Goal: Task Accomplishment & Management: Manage account settings

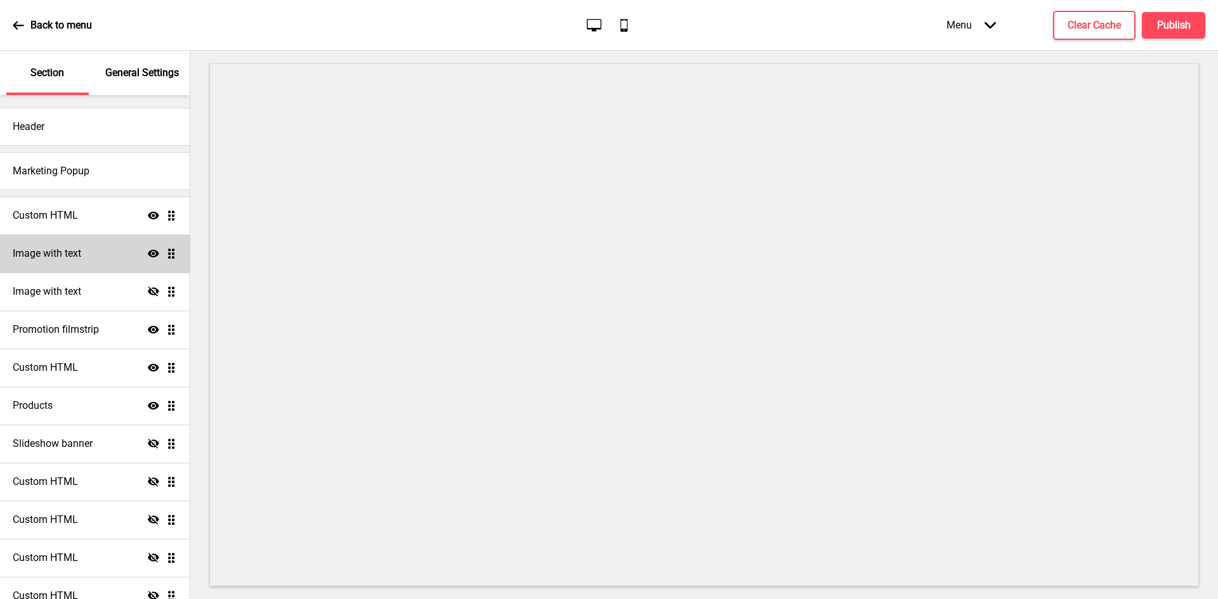
click at [94, 249] on div "Image with text Show Drag" at bounding box center [95, 254] width 190 height 38
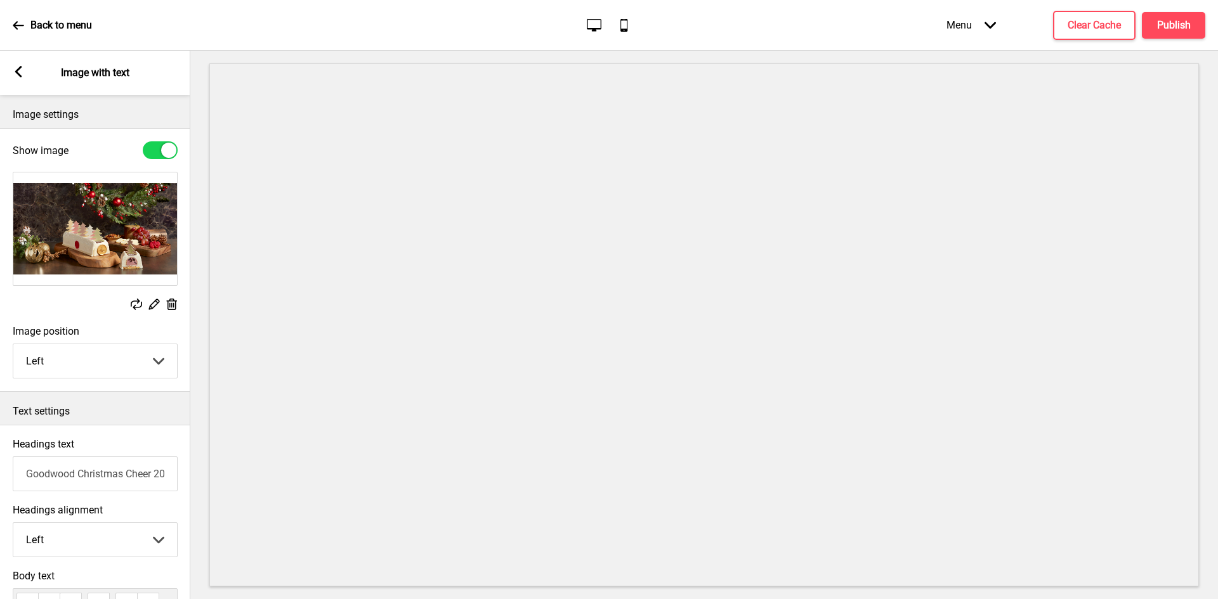
click at [25, 70] on div "Arrow left Image with text" at bounding box center [95, 73] width 190 height 44
click at [20, 72] on rect at bounding box center [18, 71] width 11 height 11
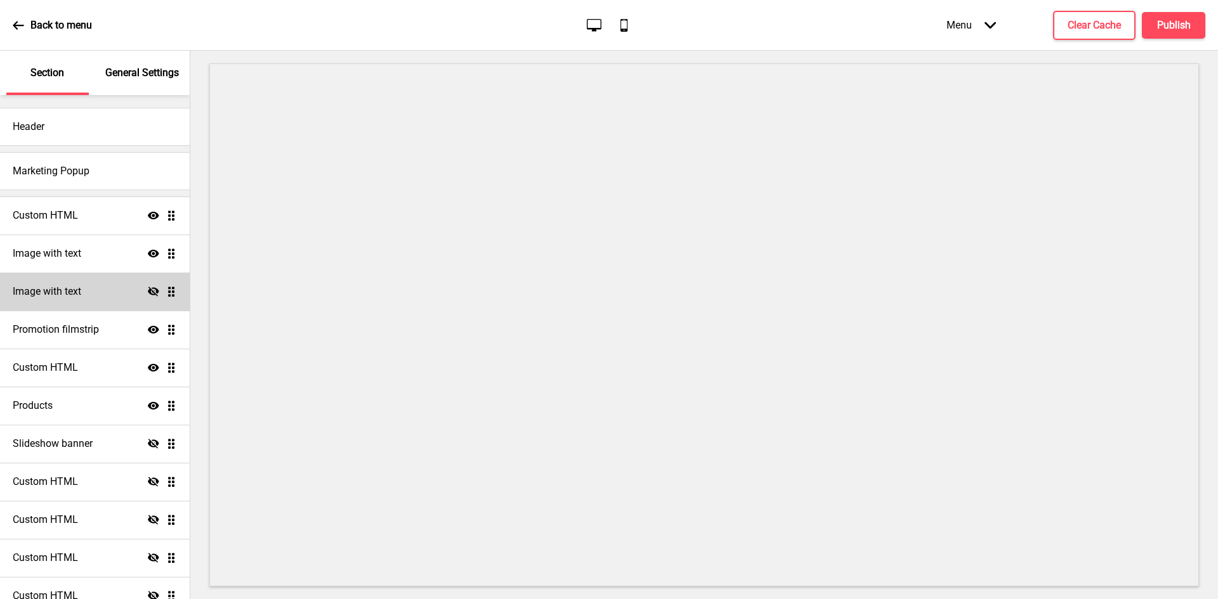
click at [84, 291] on div "Image with text Hide Drag" at bounding box center [95, 292] width 190 height 38
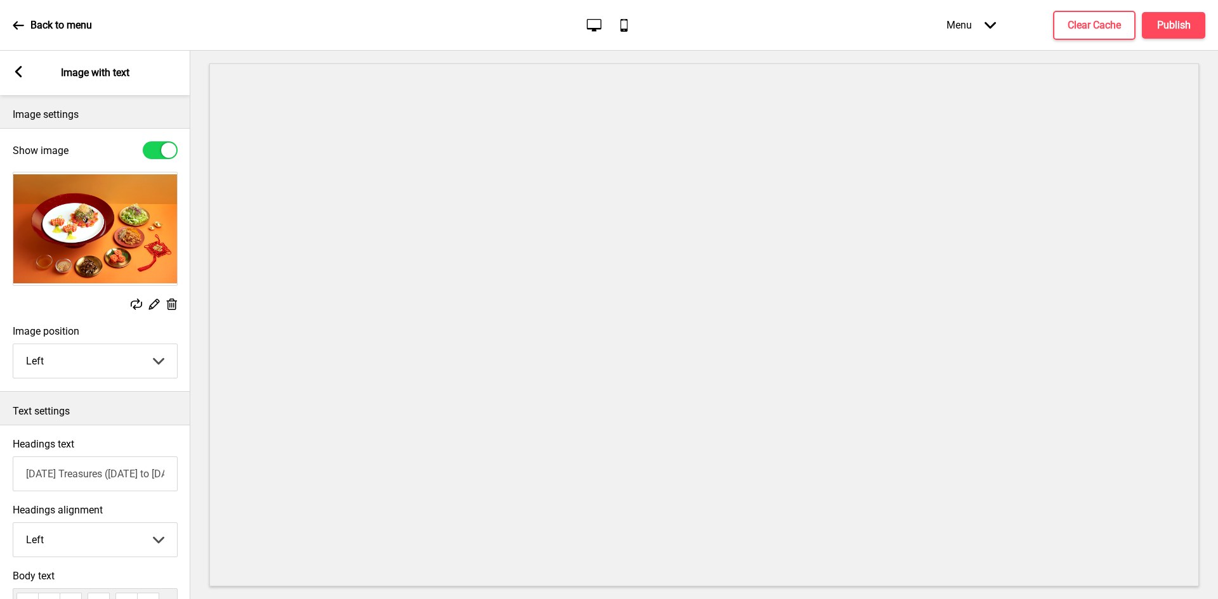
click at [17, 72] on icon at bounding box center [18, 71] width 7 height 11
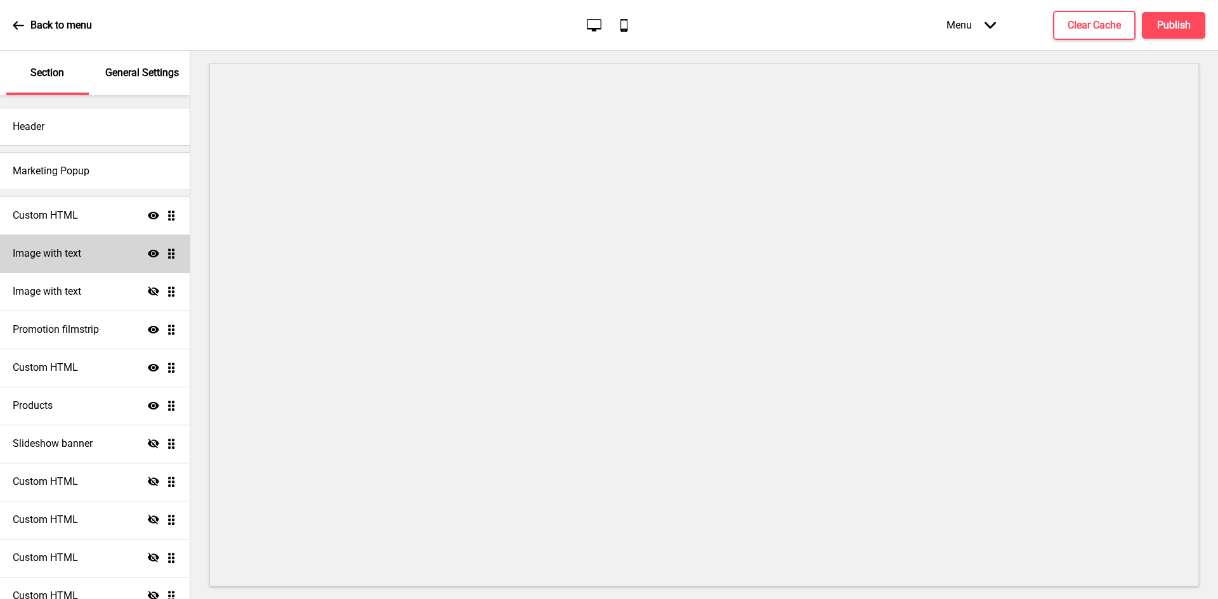
click at [81, 242] on div "Image with text Show Drag" at bounding box center [95, 254] width 190 height 38
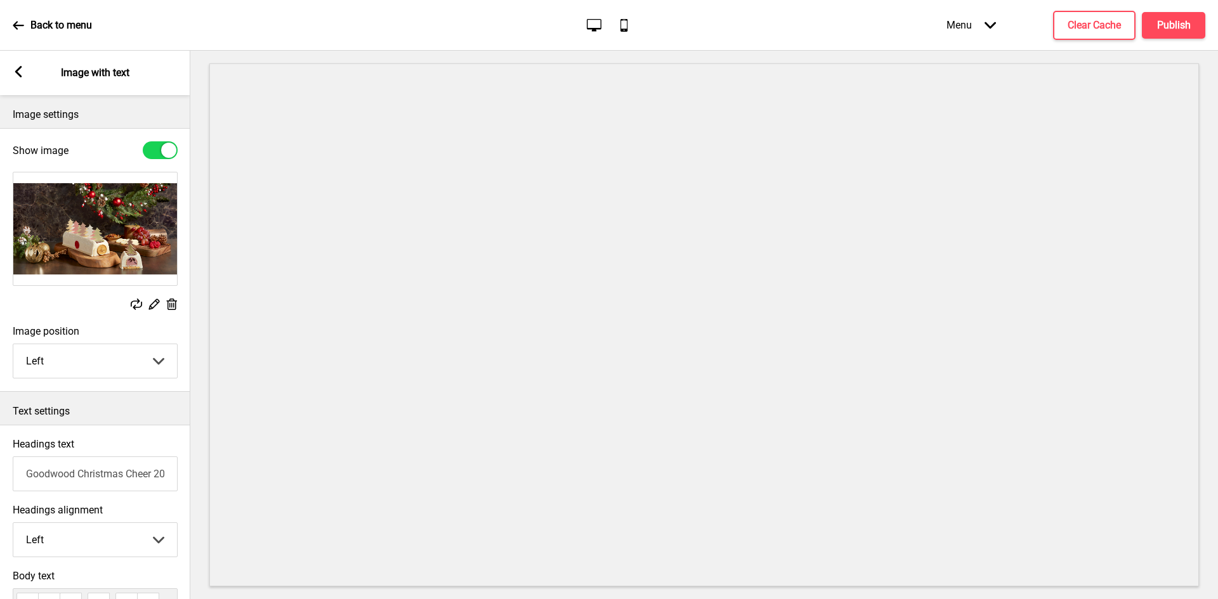
click at [18, 72] on g at bounding box center [18, 71] width 11 height 11
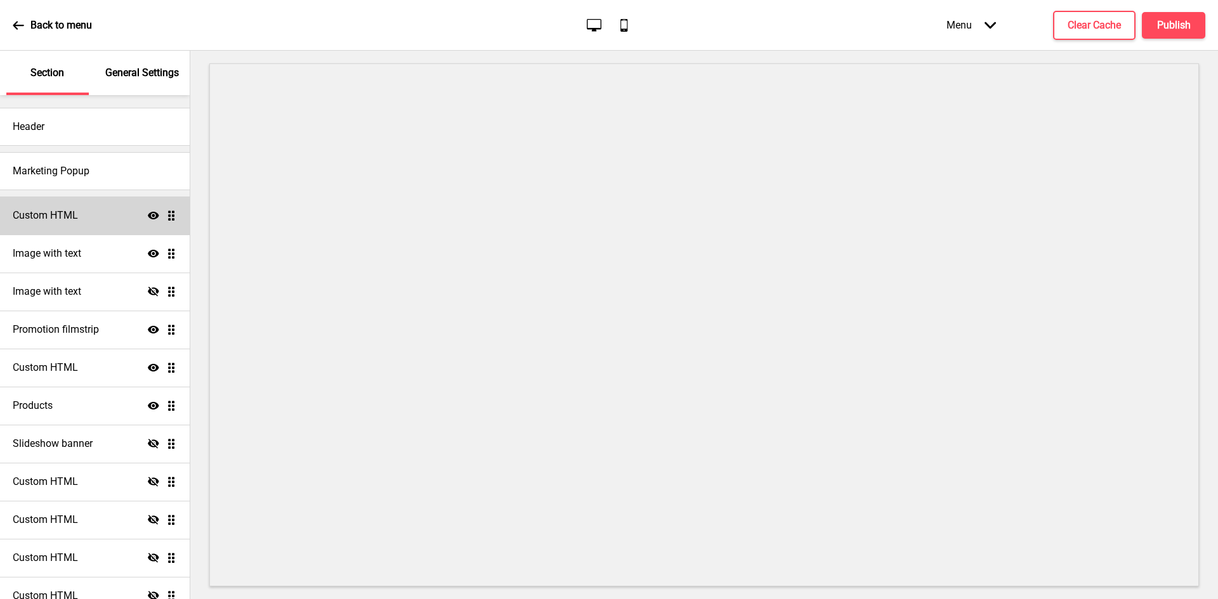
click at [86, 222] on div "Custom HTML Show Drag" at bounding box center [95, 216] width 190 height 38
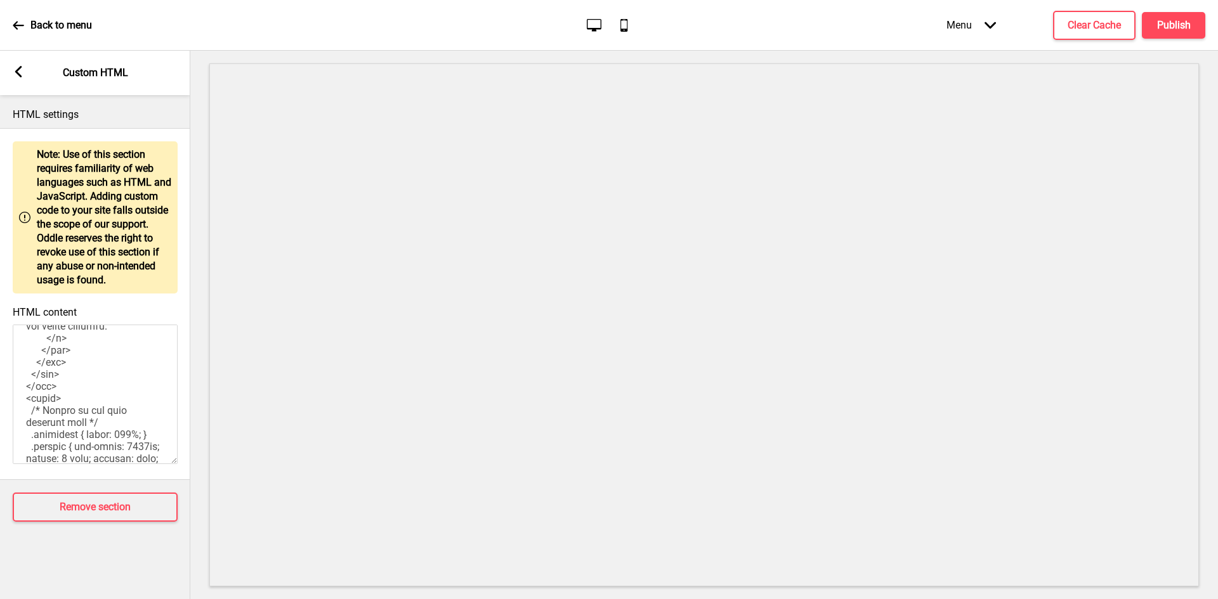
scroll to position [888, 0]
click at [22, 69] on rect at bounding box center [18, 71] width 11 height 11
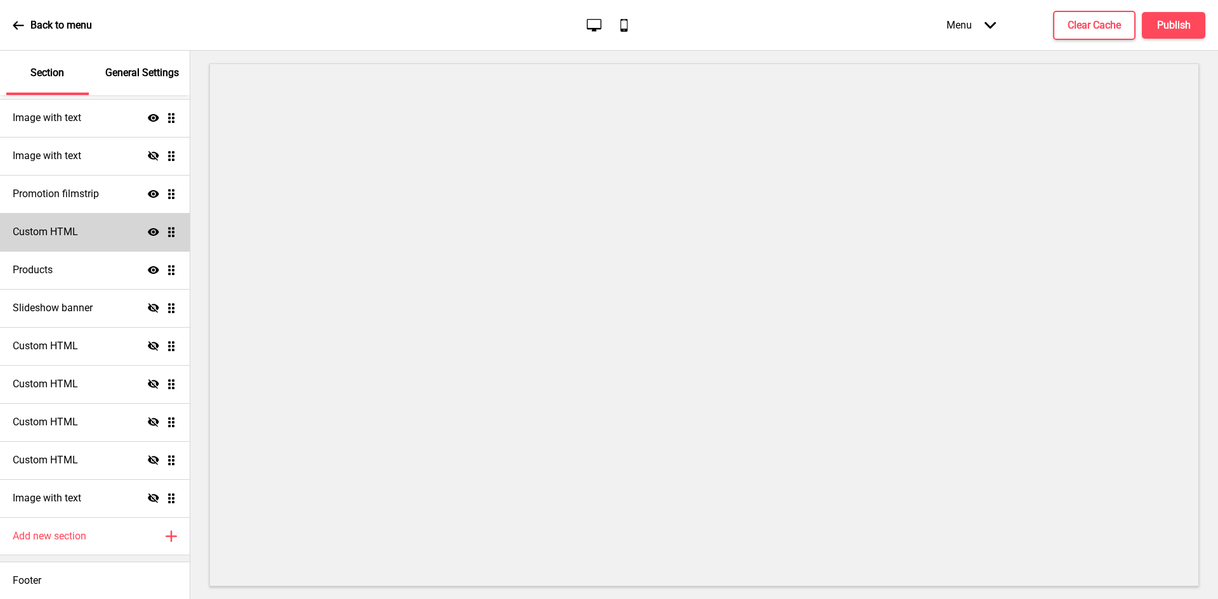
scroll to position [136, 0]
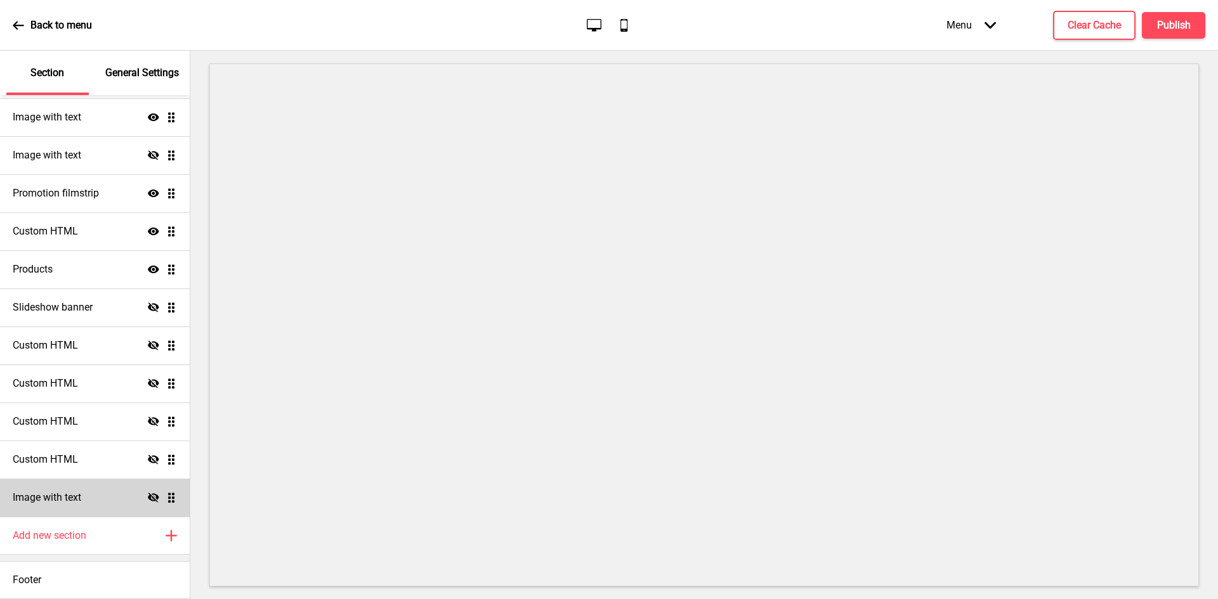
click at [104, 488] on div "Image with text Hide Drag" at bounding box center [95, 498] width 190 height 38
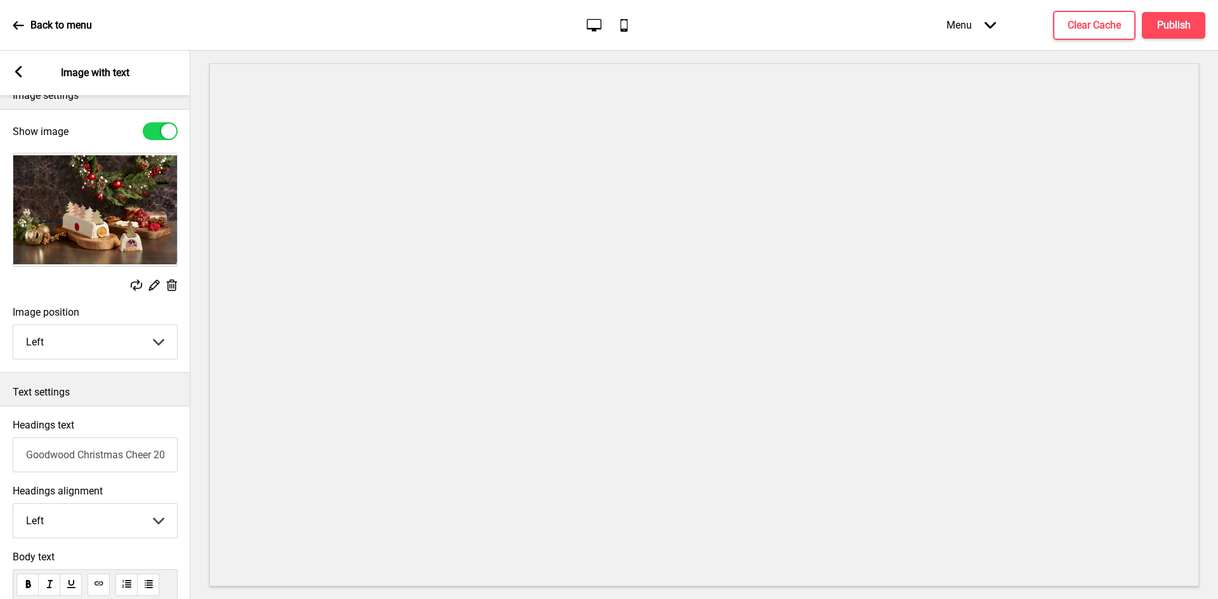
scroll to position [0, 0]
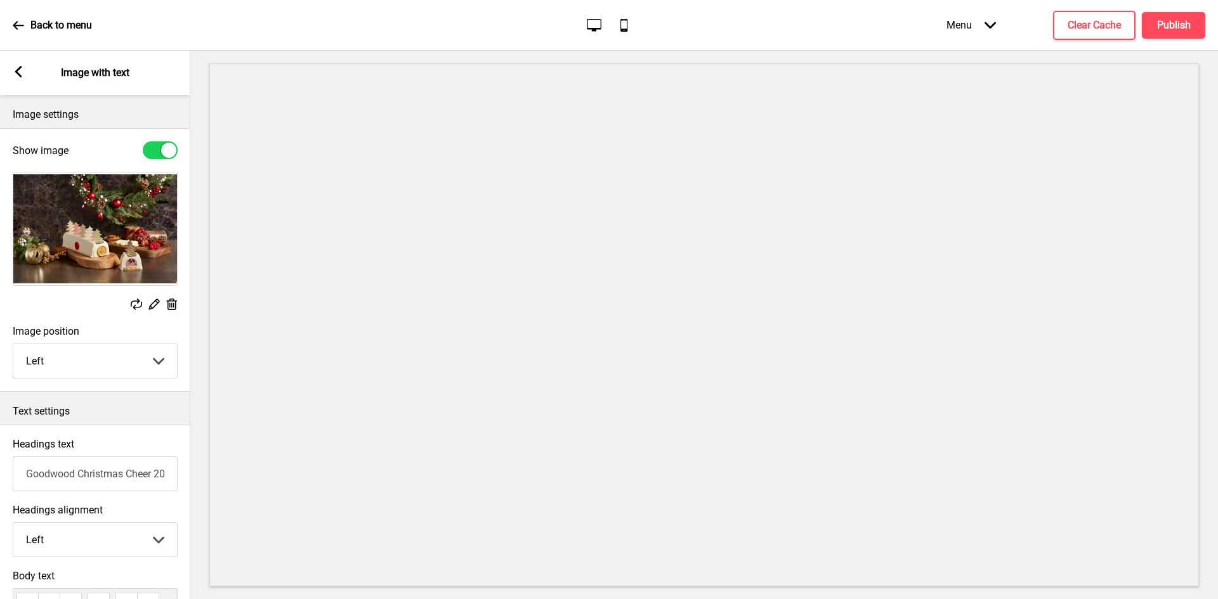
click at [23, 73] on rect at bounding box center [18, 71] width 11 height 11
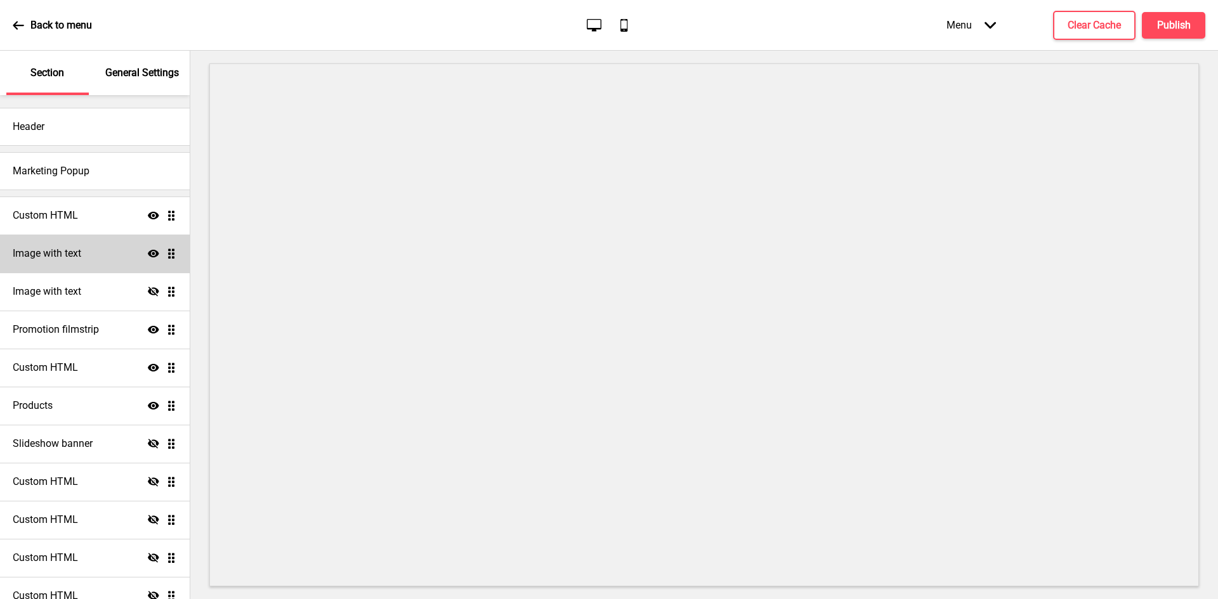
click at [94, 261] on div "Image with text Show Drag" at bounding box center [95, 254] width 190 height 38
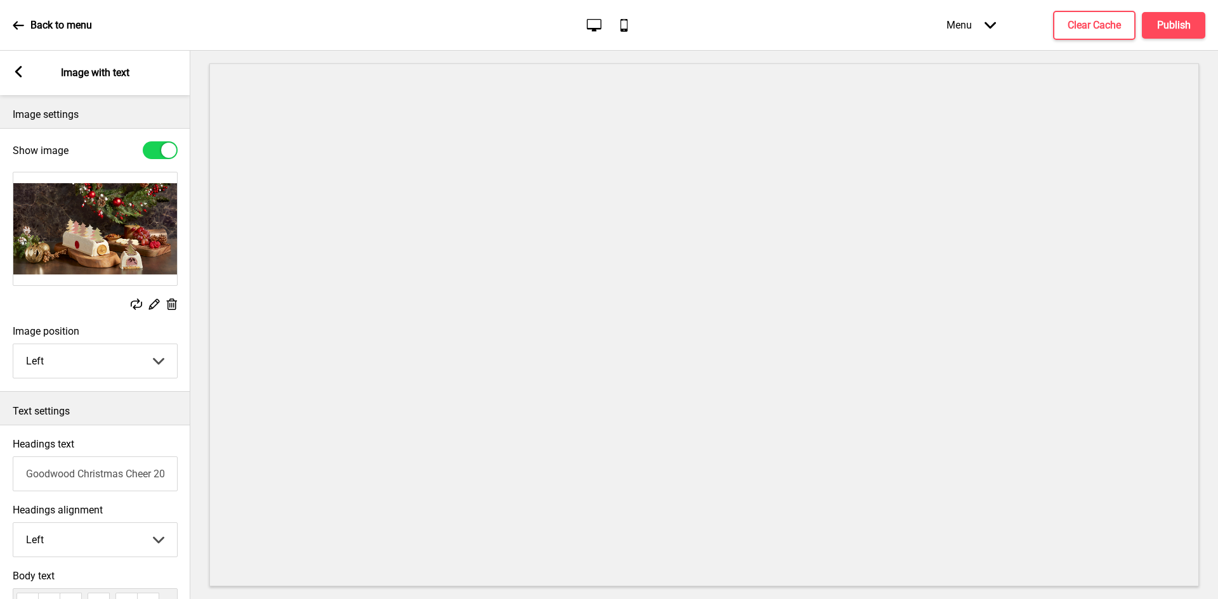
click at [20, 72] on rect at bounding box center [18, 71] width 11 height 11
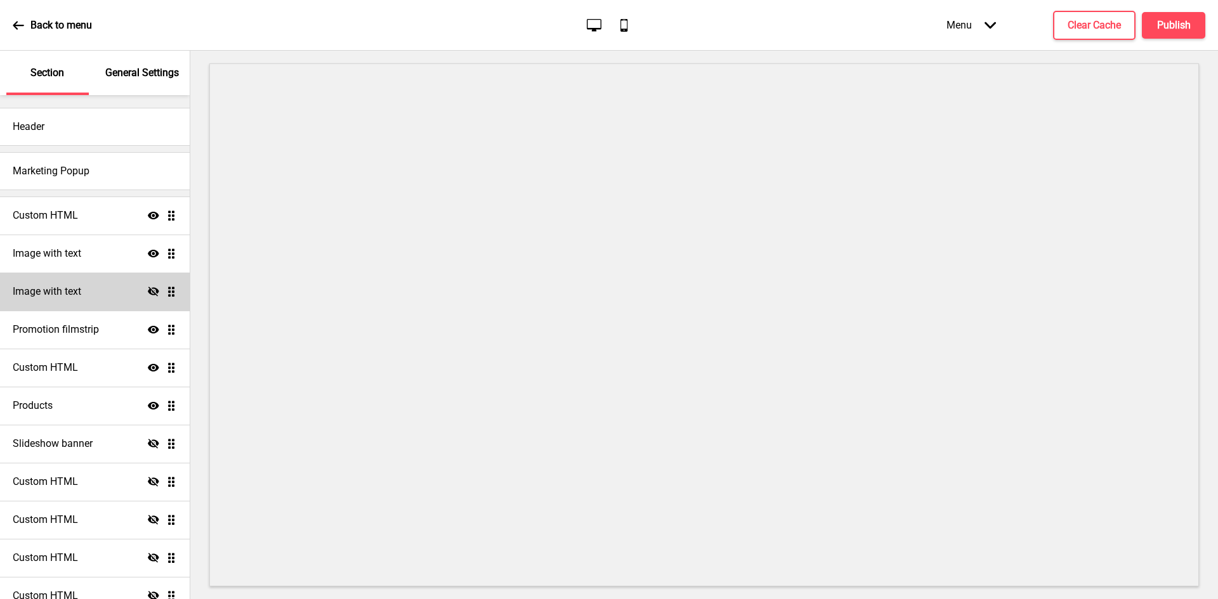
click at [78, 292] on h4 "Image with text" at bounding box center [47, 292] width 69 height 14
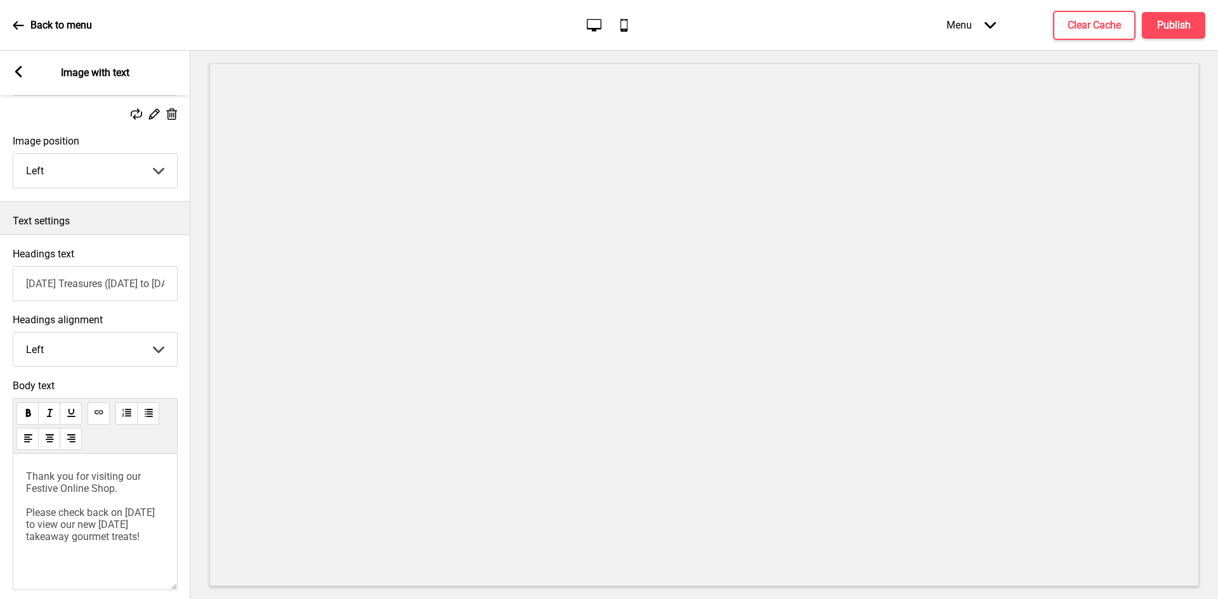
scroll to position [279, 0]
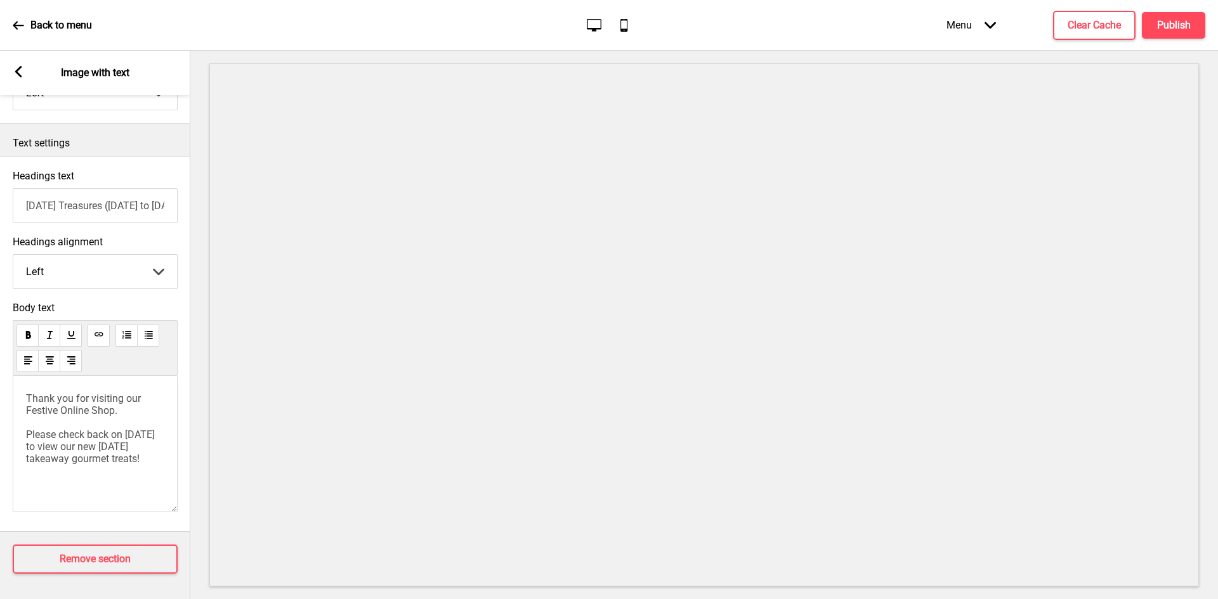
click at [16, 70] on rect at bounding box center [18, 71] width 11 height 11
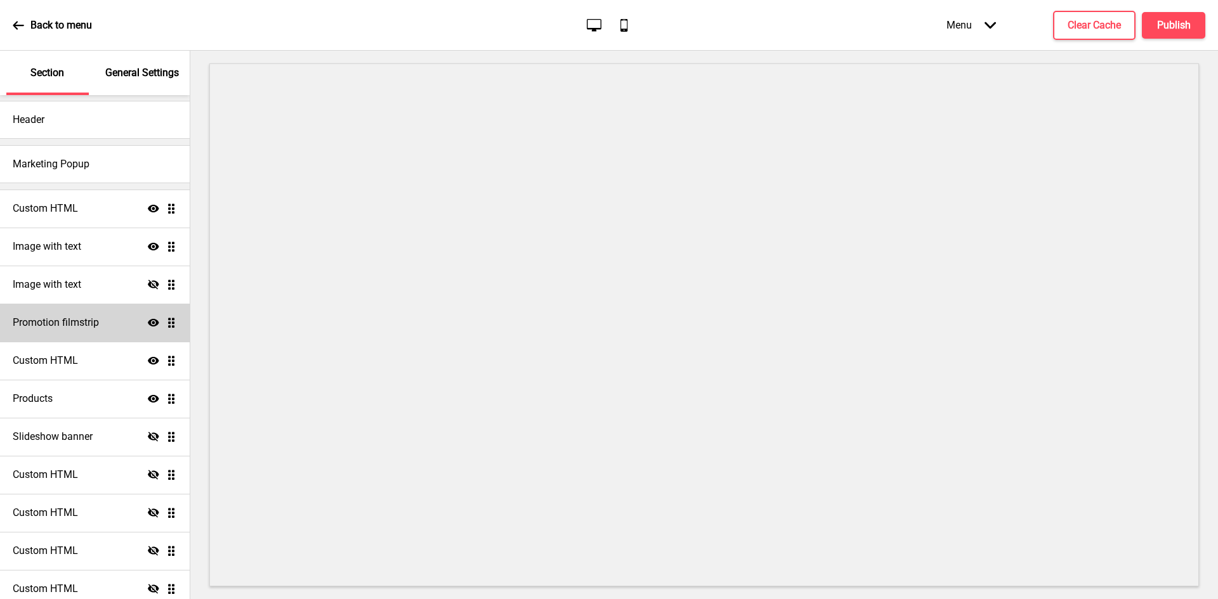
scroll to position [0, 0]
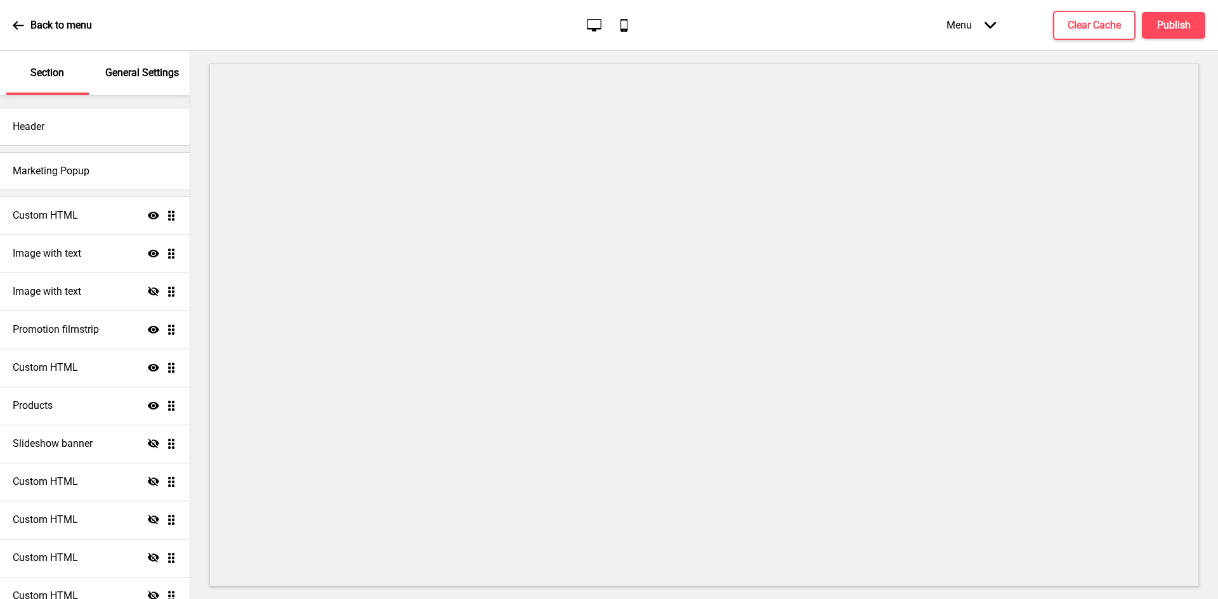
click at [29, 20] on div "Back to menu" at bounding box center [52, 25] width 79 height 34
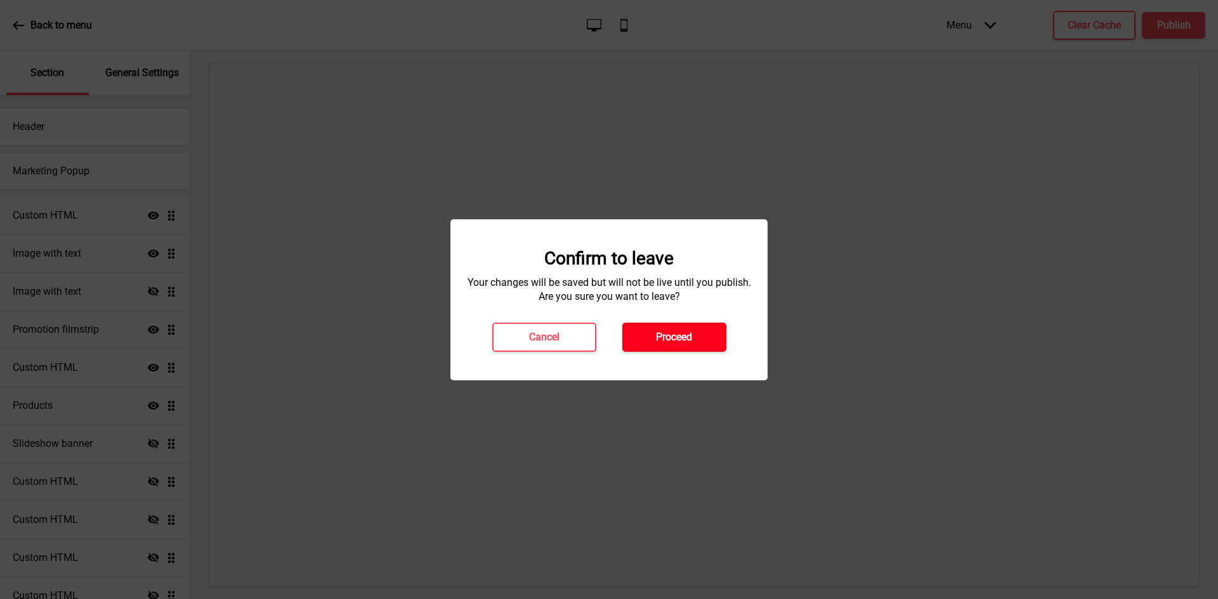
click at [669, 337] on h4 "Proceed" at bounding box center [674, 337] width 36 height 14
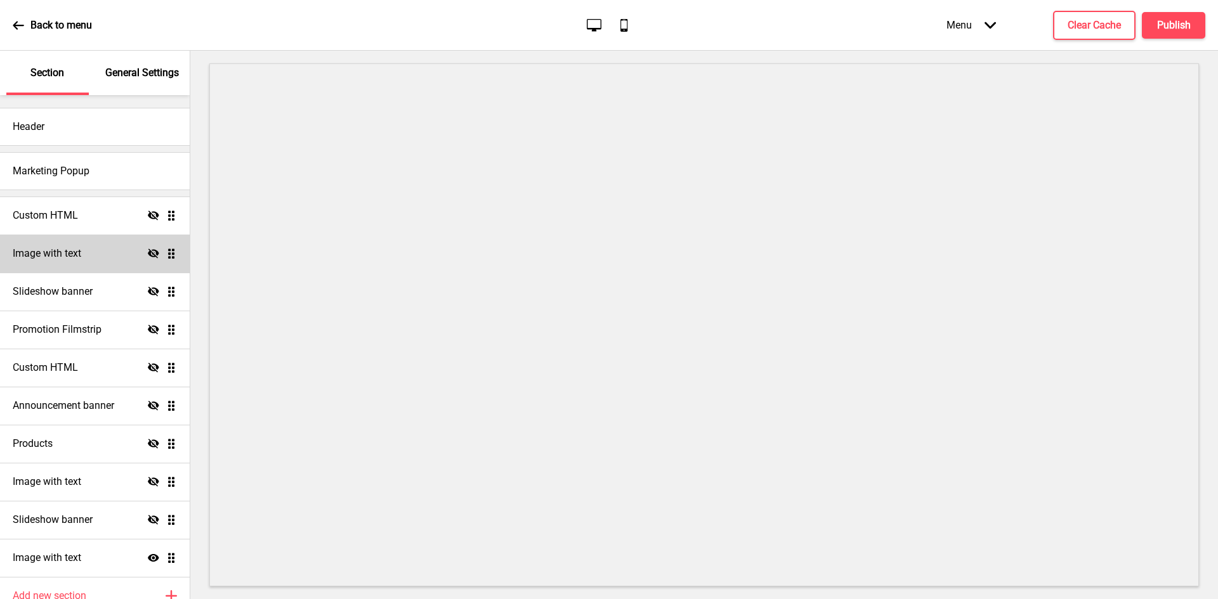
click at [26, 251] on h4 "Image with text" at bounding box center [47, 254] width 69 height 14
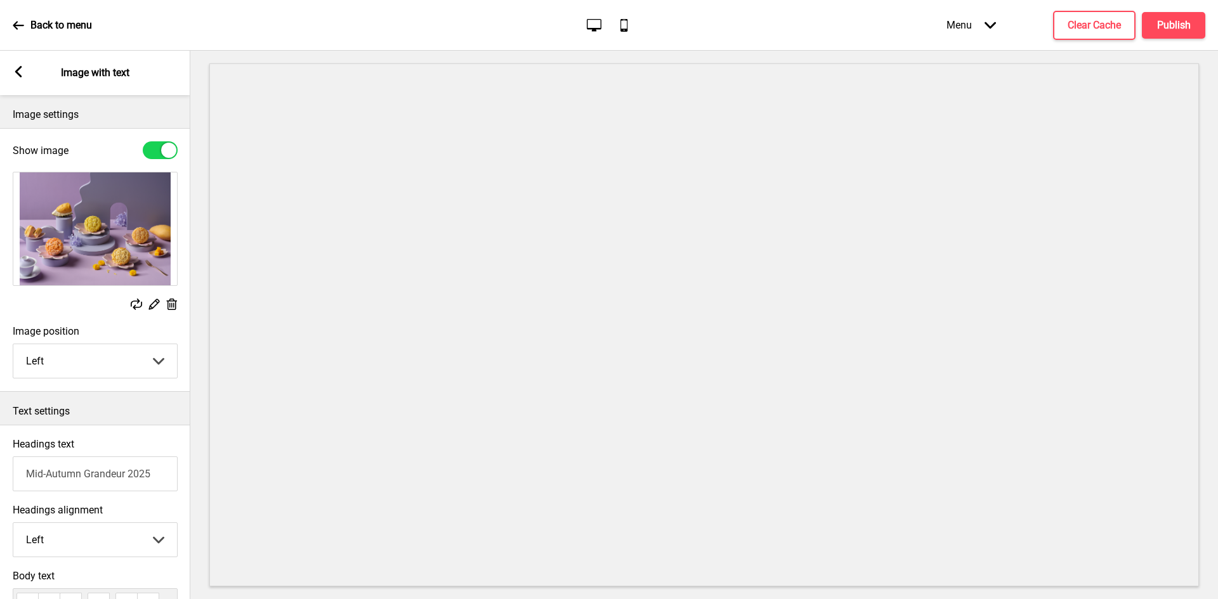
click at [17, 74] on icon at bounding box center [18, 71] width 7 height 11
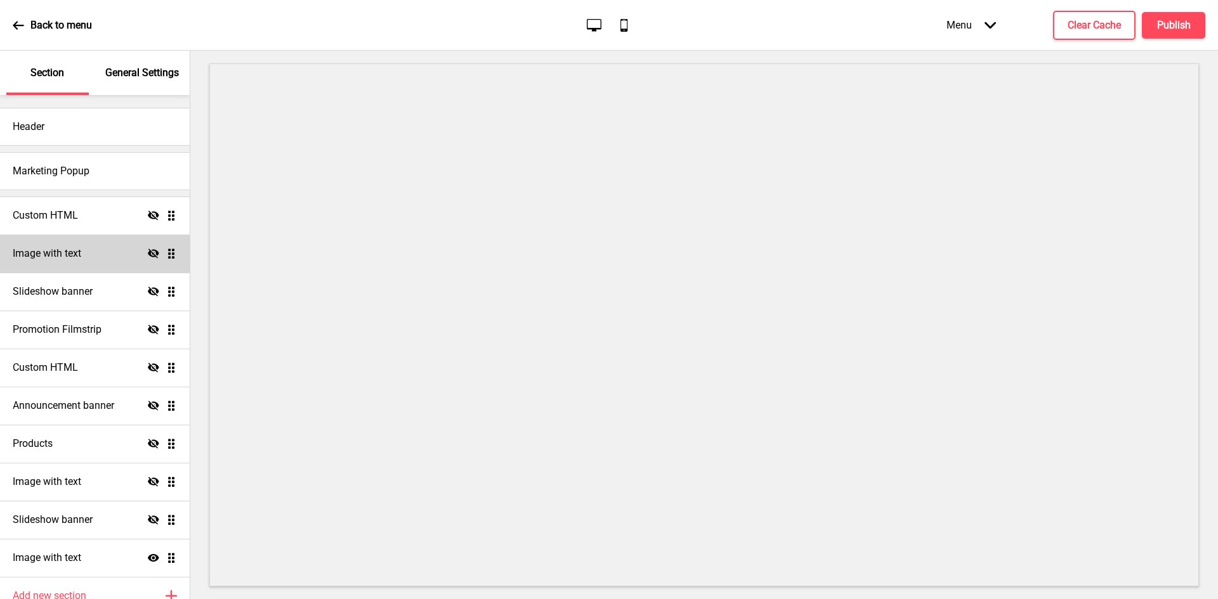
click at [91, 263] on div "Image with text Hide Drag" at bounding box center [95, 254] width 190 height 38
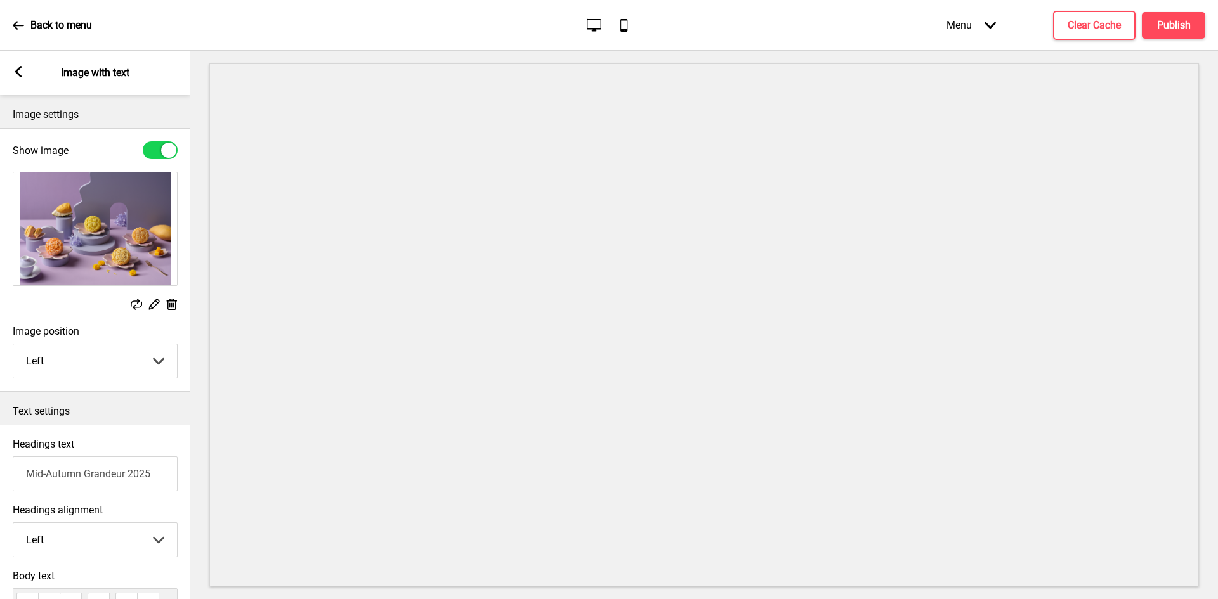
click at [20, 71] on rect at bounding box center [18, 71] width 11 height 11
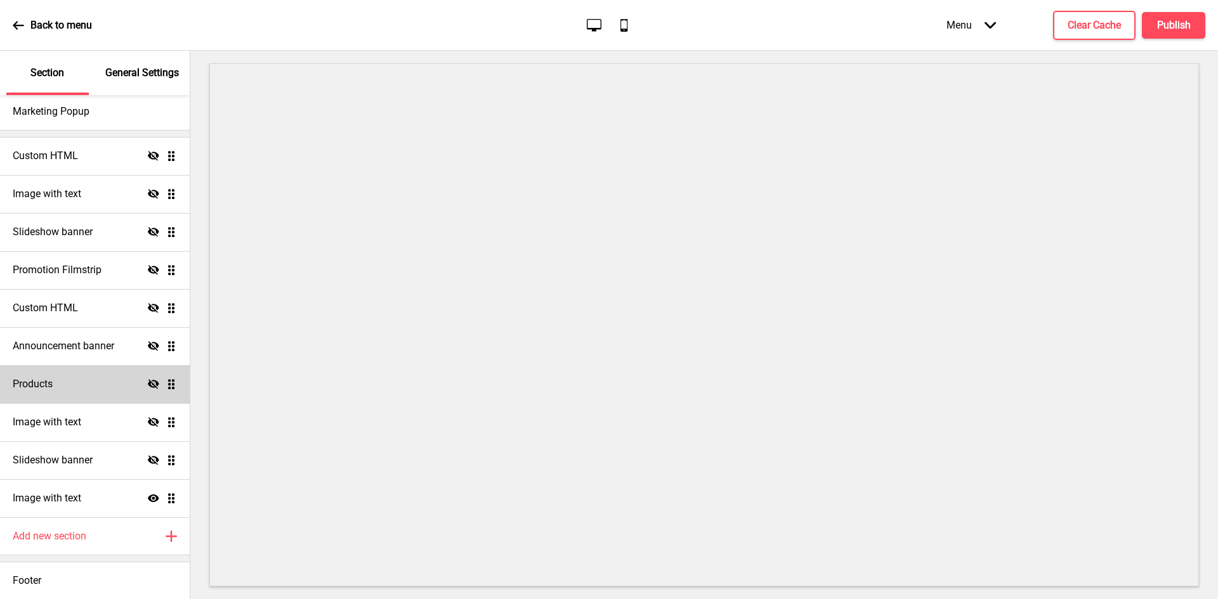
scroll to position [60, 0]
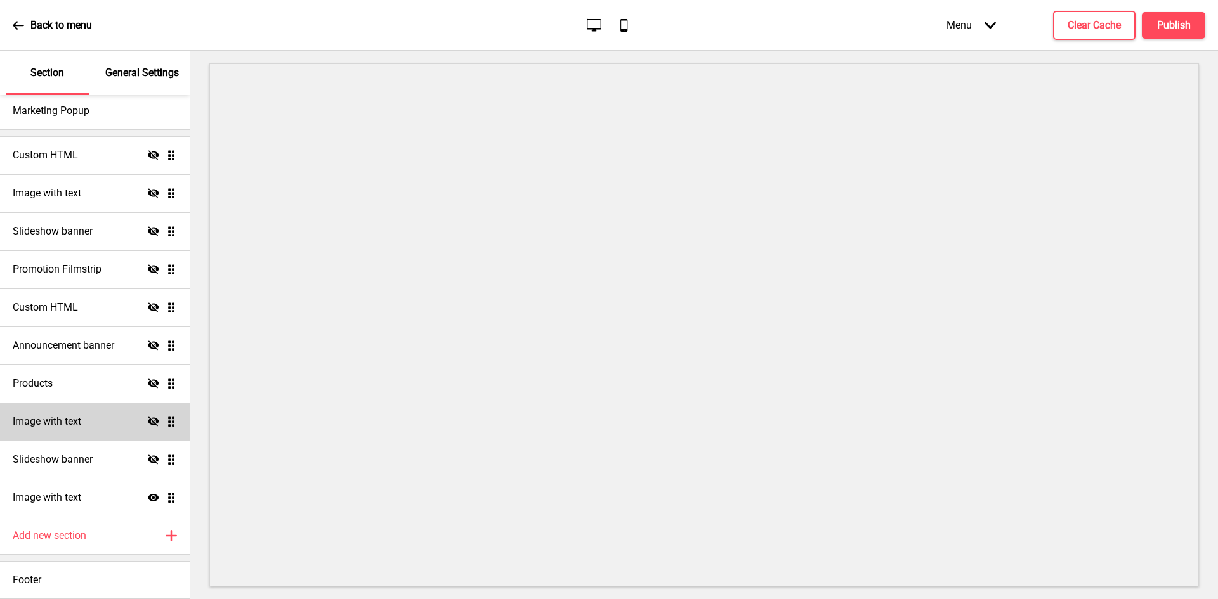
click at [79, 424] on h4 "Image with text" at bounding box center [47, 422] width 69 height 14
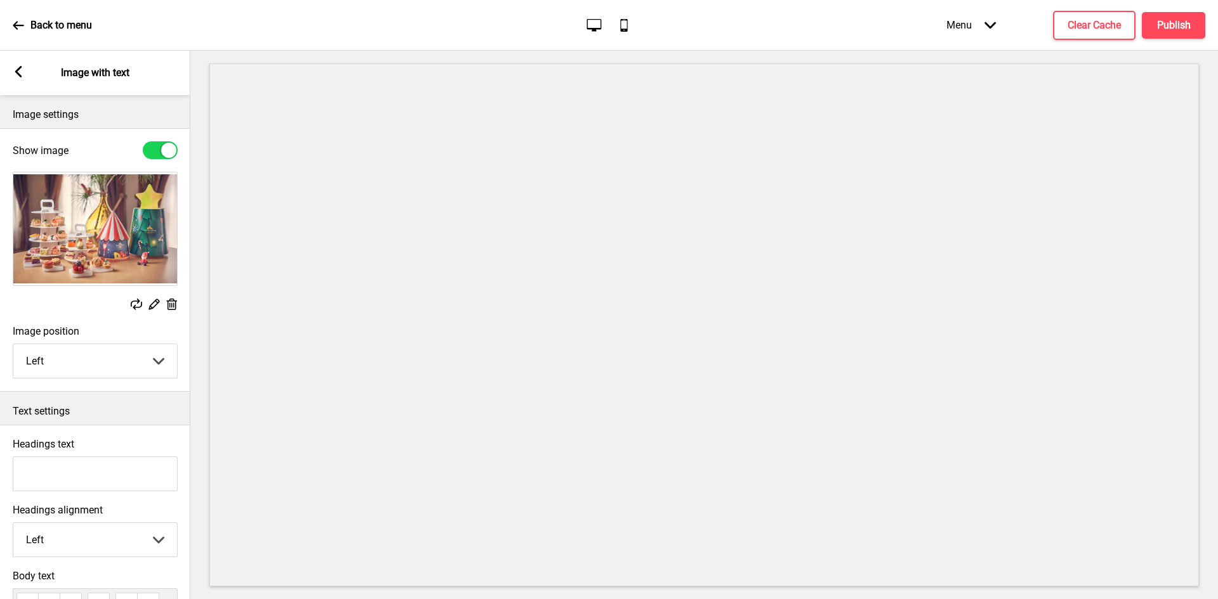
click at [26, 69] on div "Arrow left Image with text" at bounding box center [95, 73] width 190 height 44
click at [22, 74] on rect at bounding box center [18, 71] width 11 height 11
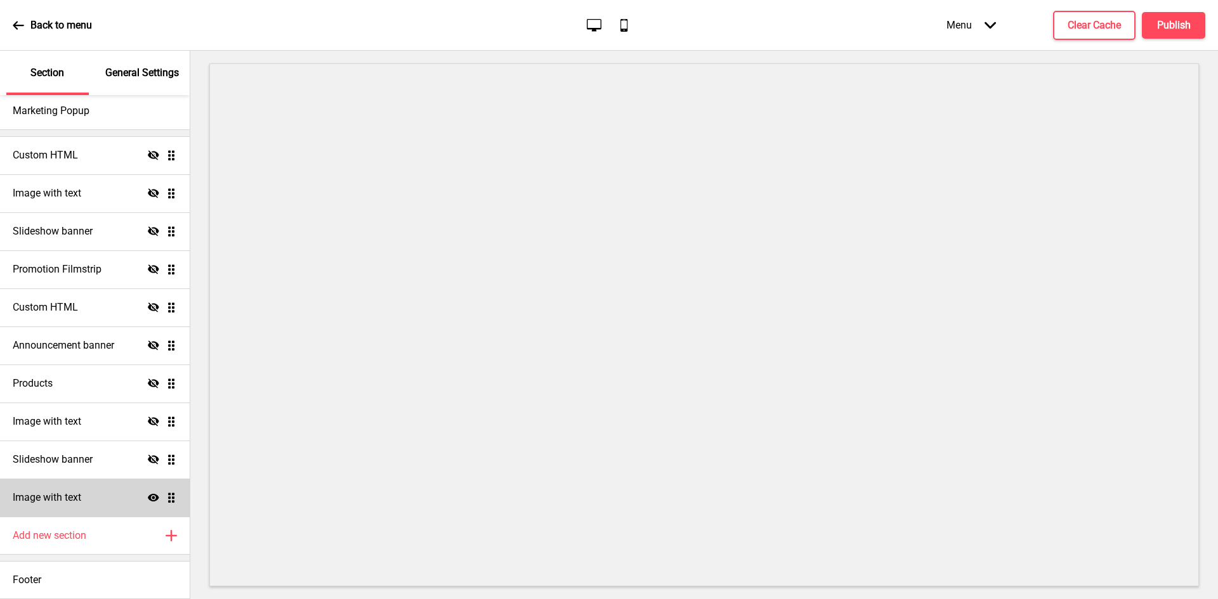
click at [41, 504] on h4 "Image with text" at bounding box center [47, 498] width 69 height 14
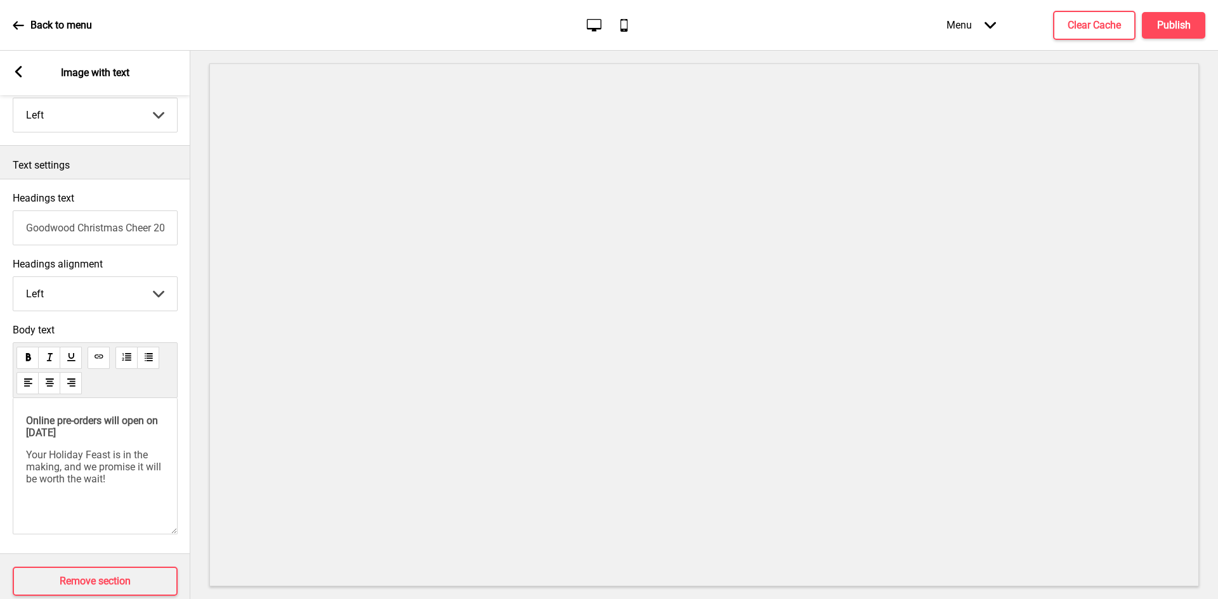
scroll to position [254, 0]
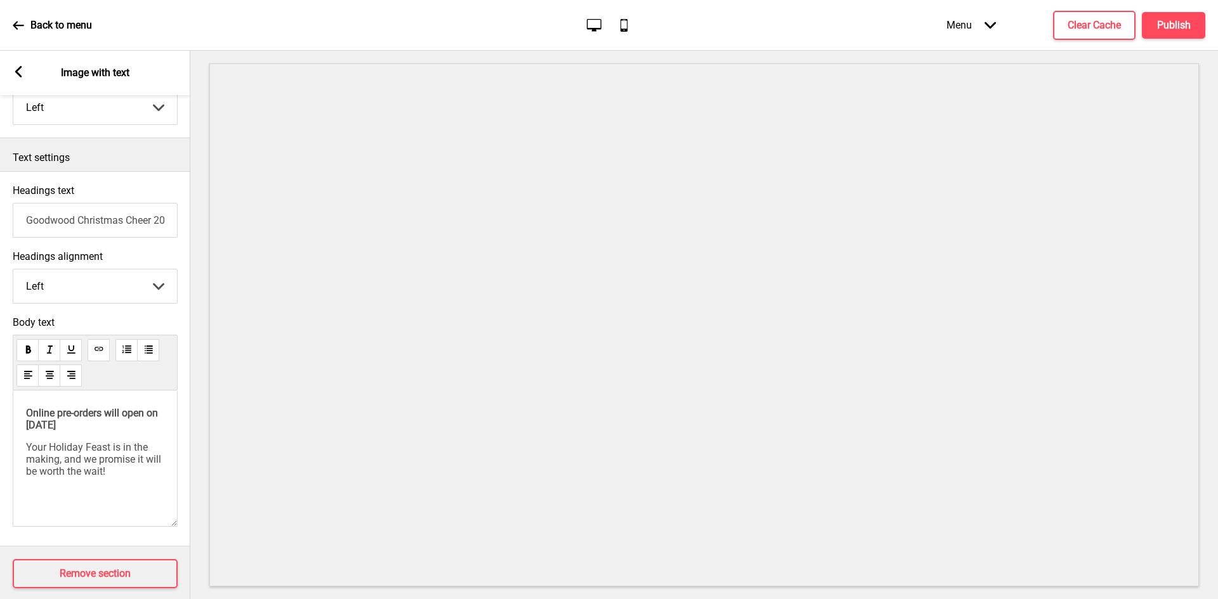
click at [48, 431] on span "Online pre-orders will open on [DATE]" at bounding box center [93, 419] width 134 height 24
click at [1175, 18] on h4 "Publish" at bounding box center [1174, 25] width 34 height 14
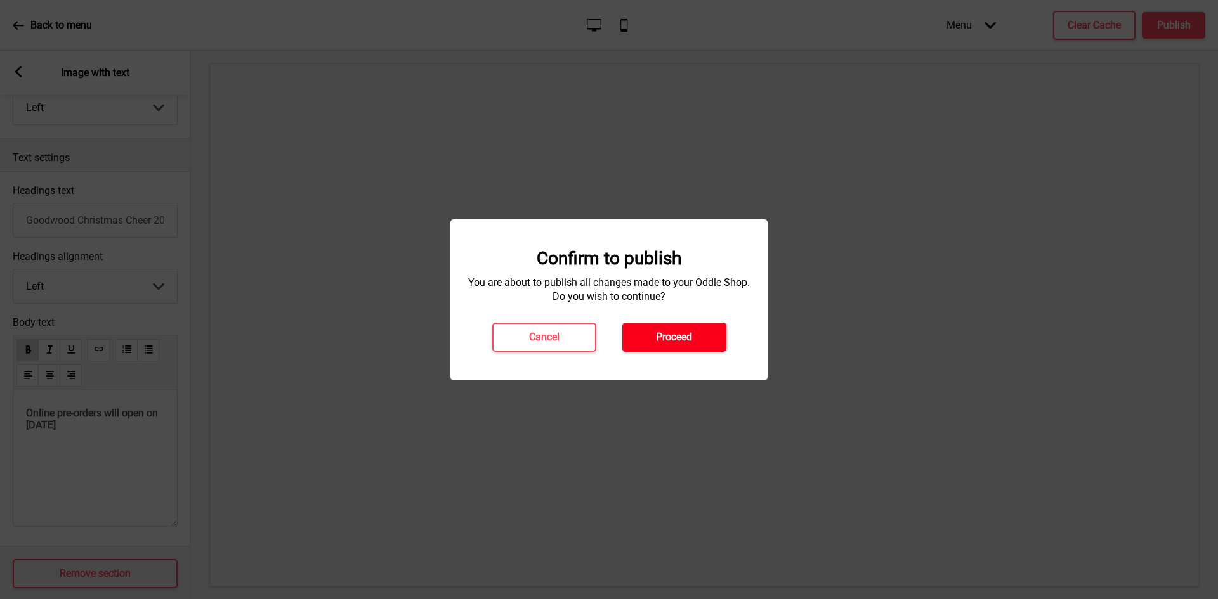
click at [678, 338] on h4 "Proceed" at bounding box center [674, 337] width 36 height 14
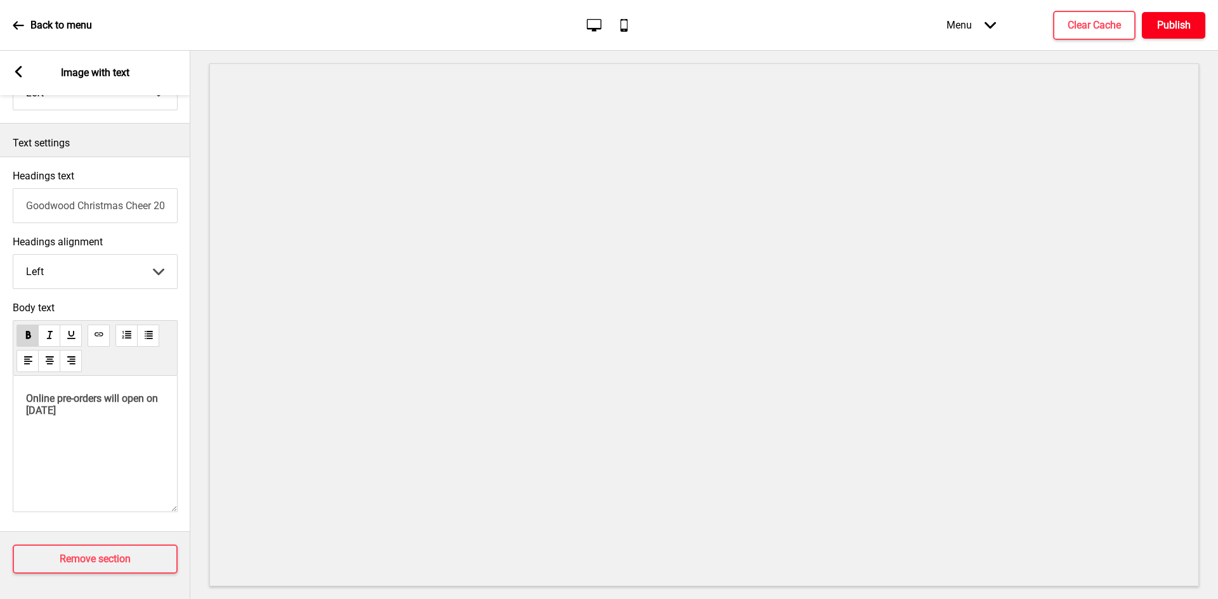
scroll to position [279, 0]
click at [53, 393] on span "Online pre-orders will open on [DATE]" at bounding box center [93, 405] width 134 height 24
click at [88, 406] on span "Online pre-orders will open on [DATE]" at bounding box center [93, 405] width 134 height 24
click at [97, 407] on p "Online pre-orders will open on [DATE]" at bounding box center [95, 405] width 138 height 24
click at [154, 435] on span "Your Holiday Feast is in the making, and we promise you" at bounding box center [90, 439] width 128 height 24
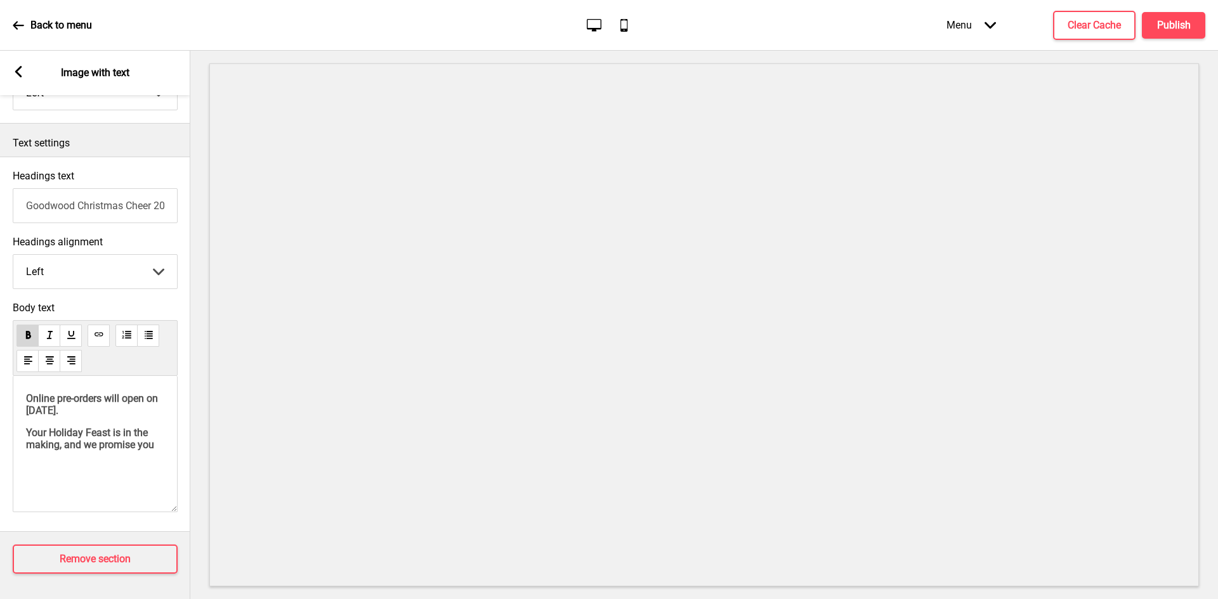
click at [170, 436] on div "Online pre-orders will open on [DATE]. Your Holiday Feast is in the making, and…" at bounding box center [95, 444] width 165 height 136
click at [154, 441] on span "Your Holiday Feast is in the making, and we promise you" at bounding box center [90, 439] width 128 height 24
click at [29, 418] on div "Online pre-orders will open on [DATE]. Your Holiday Feast is in the making, and…" at bounding box center [95, 428] width 138 height 70
click at [1151, 27] on button "Publish" at bounding box center [1173, 25] width 63 height 27
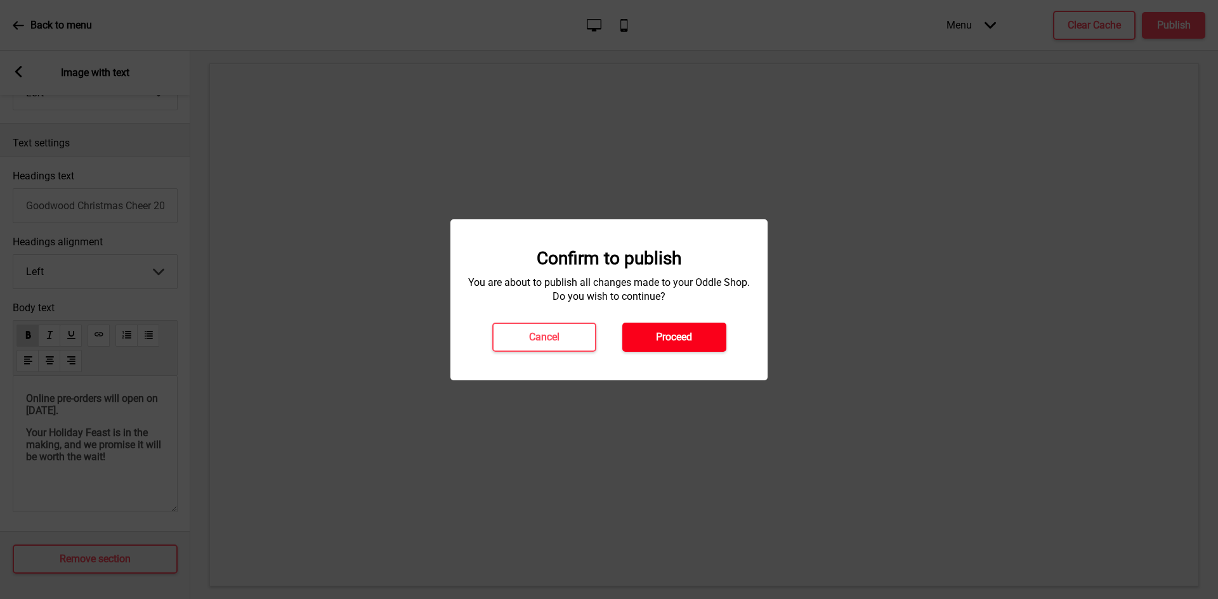
click at [715, 340] on button "Proceed" at bounding box center [674, 337] width 104 height 29
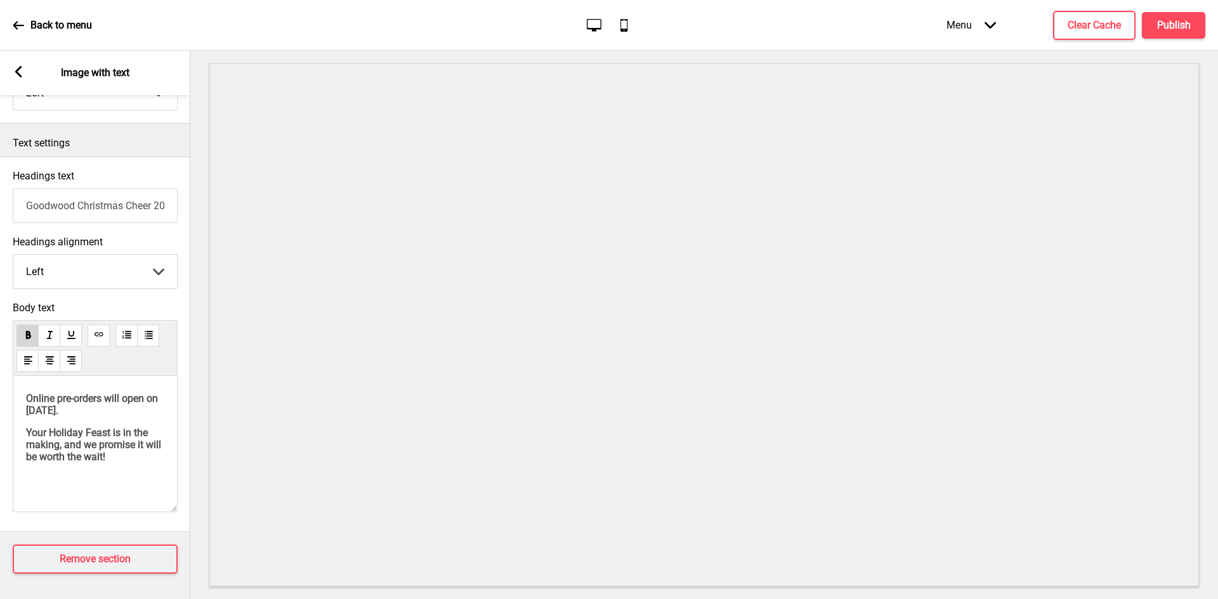
click at [144, 456] on p "Your Holiday Feast is in the making, and we promise it will be worth the wait!" at bounding box center [95, 445] width 138 height 36
drag, startPoint x: 141, startPoint y: 456, endPoint x: 18, endPoint y: 433, distance: 125.3
click at [18, 433] on div "Online pre-orders will open on [DATE]. Your Holiday Feast is in the making, and…" at bounding box center [95, 444] width 165 height 136
click at [1178, 18] on h4 "Publish" at bounding box center [1174, 25] width 34 height 14
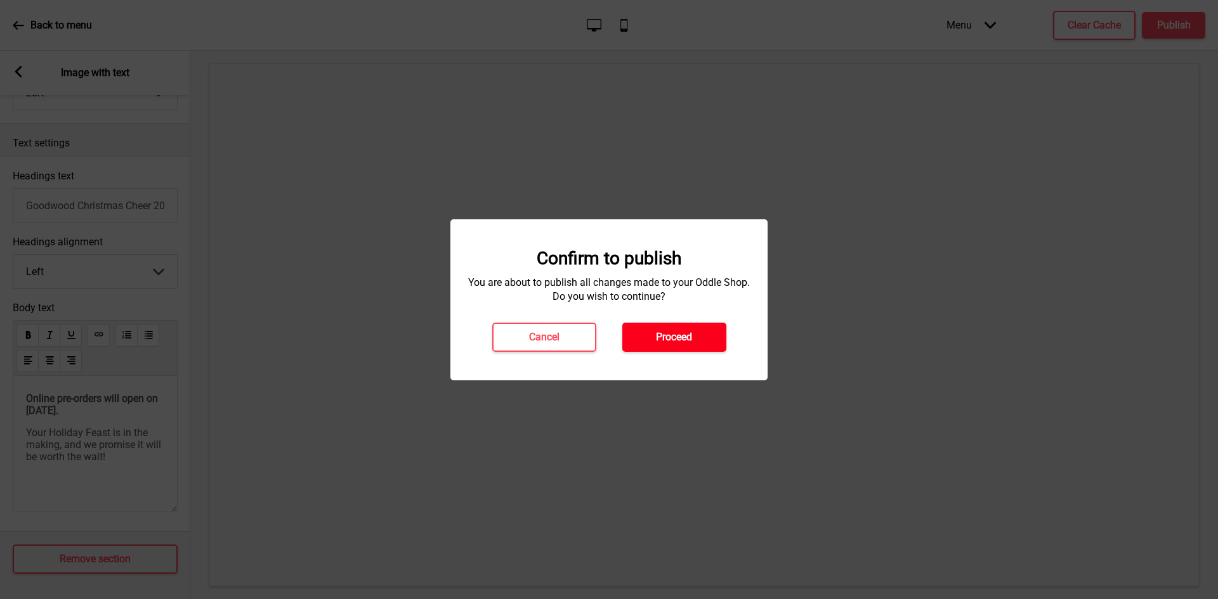
click at [701, 339] on button "Proceed" at bounding box center [674, 337] width 104 height 29
